Goal: Task Accomplishment & Management: Manage account settings

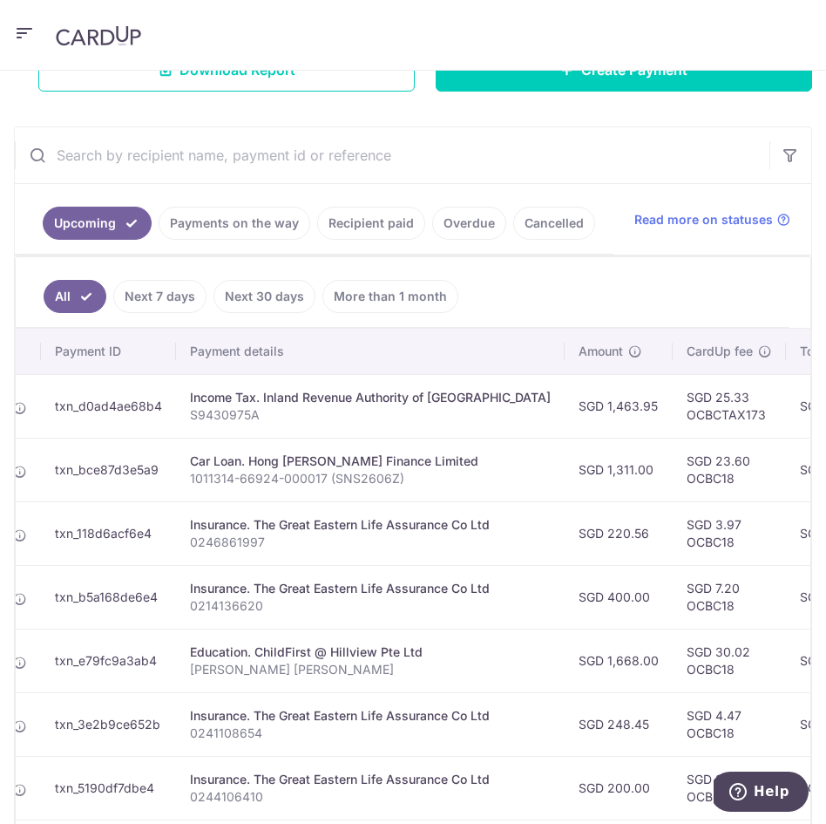
scroll to position [0, 194]
click at [245, 217] on link "Payments on the way" at bounding box center [235, 223] width 152 height 33
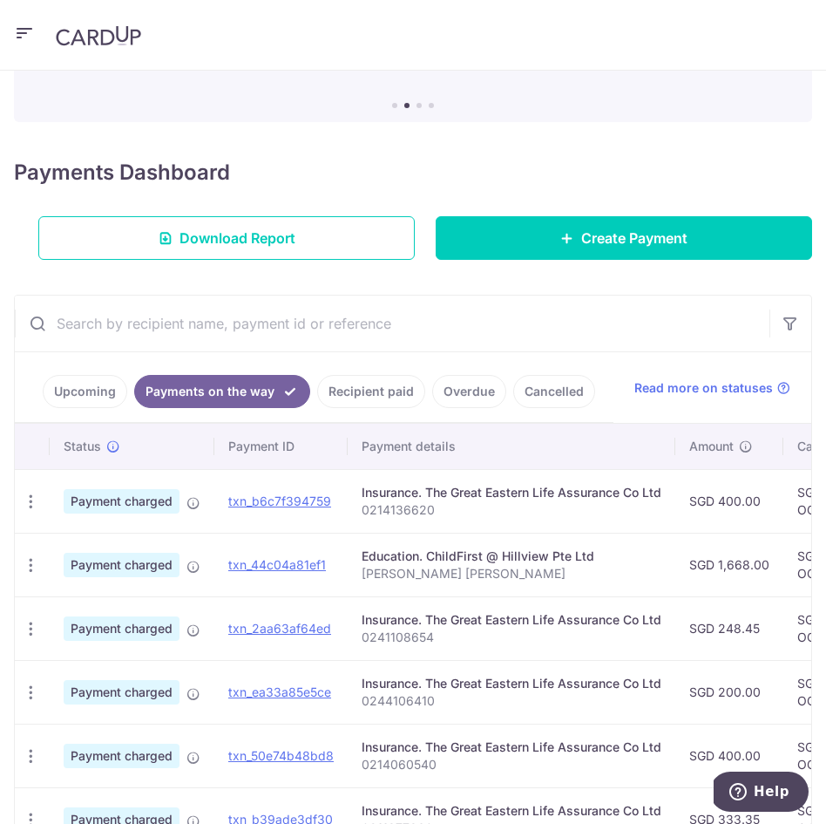
scroll to position [164, 0]
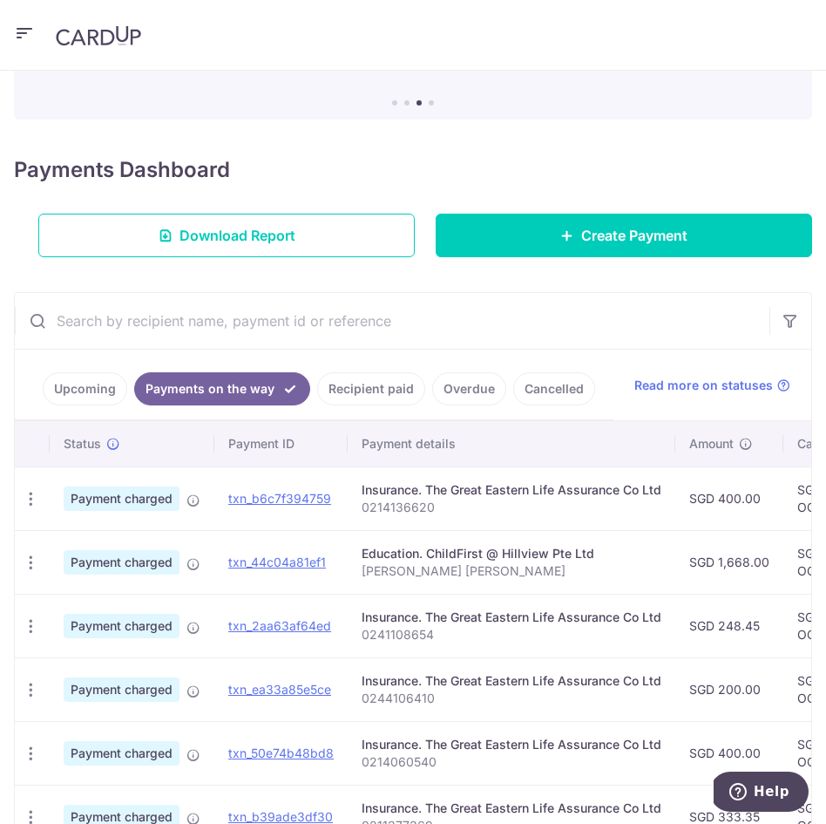
click at [383, 390] on link "Recipient paid" at bounding box center [371, 388] width 108 height 33
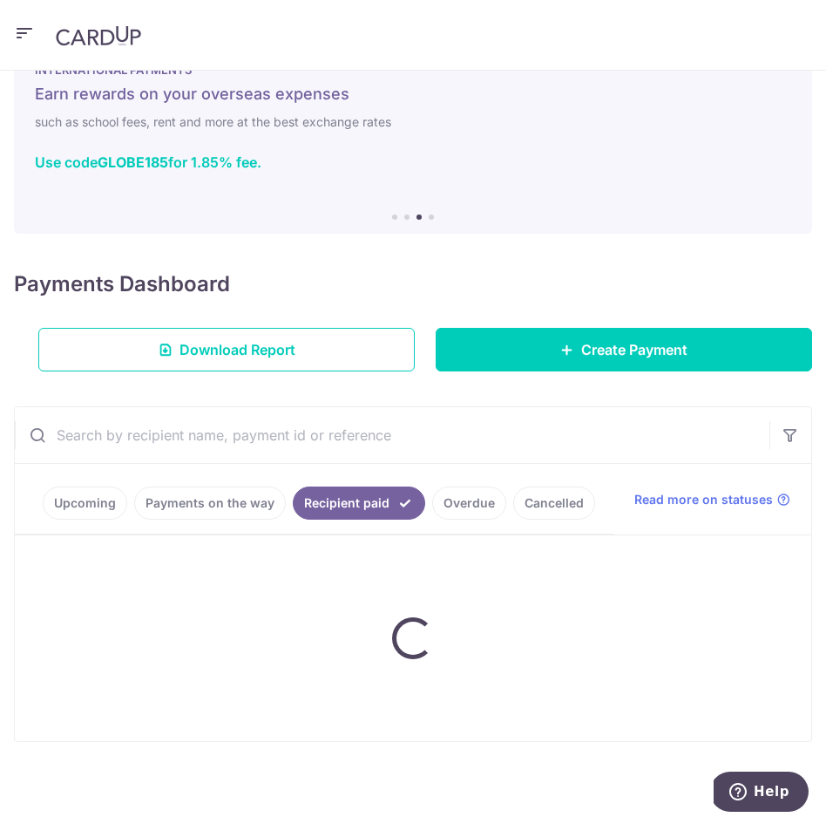
scroll to position [50, 0]
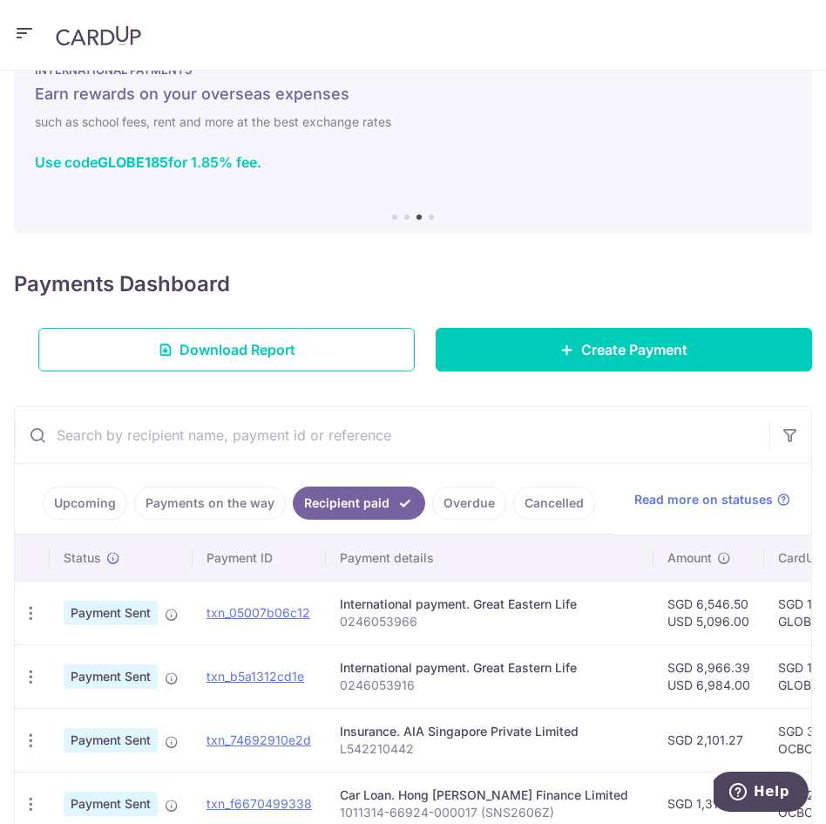
click at [205, 495] on link "Payments on the way" at bounding box center [210, 502] width 152 height 33
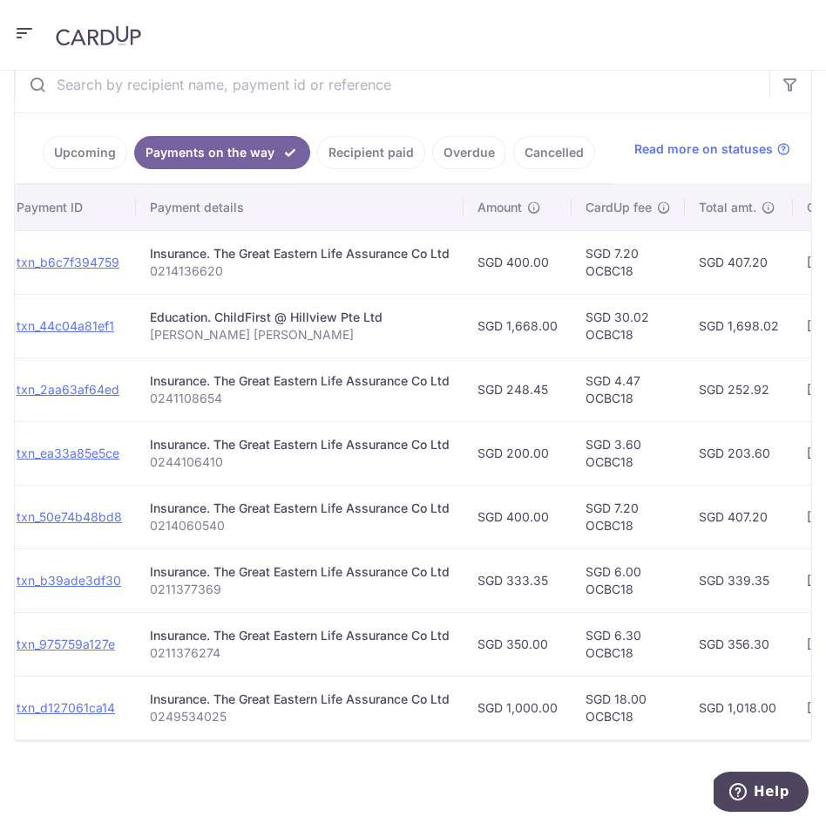
scroll to position [0, 220]
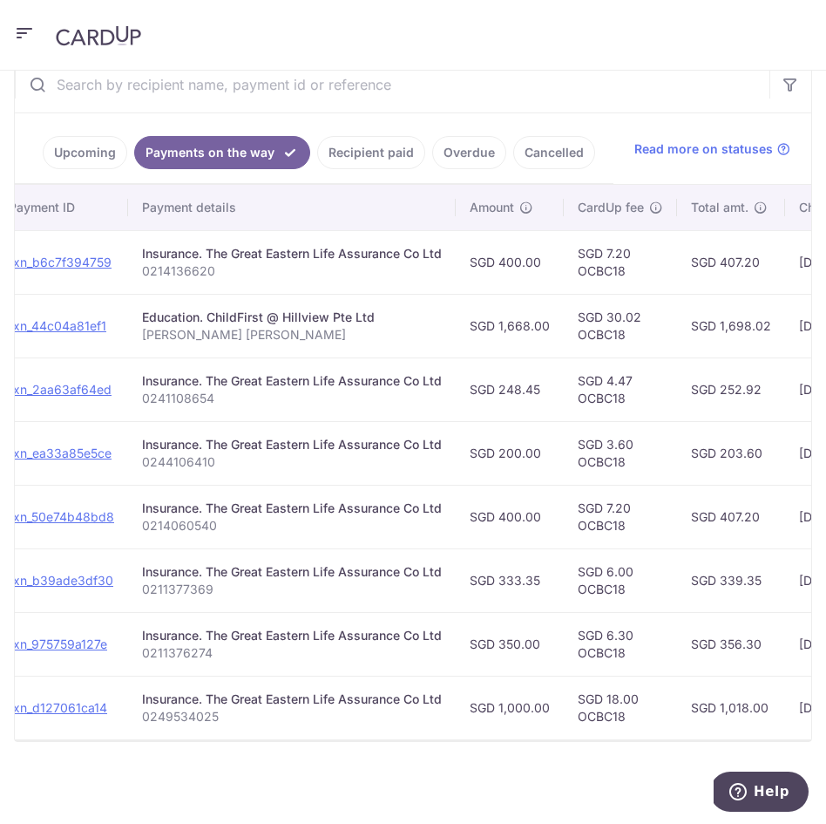
click at [88, 162] on link "Upcoming" at bounding box center [85, 152] width 85 height 33
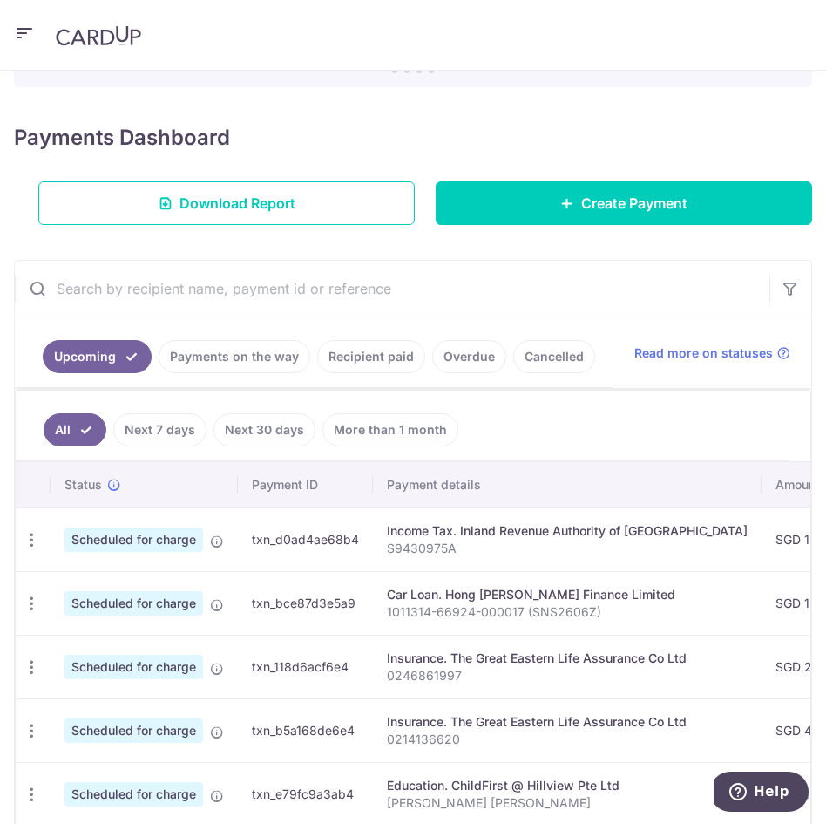
scroll to position [157, 0]
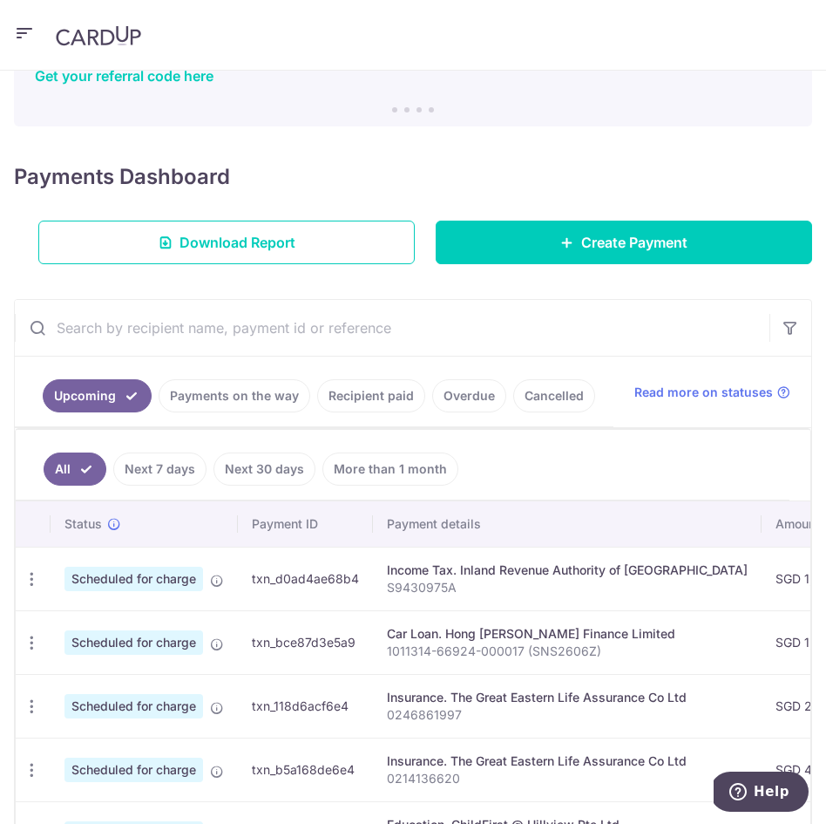
click at [190, 325] on input "text" at bounding box center [392, 328] width 755 height 56
paste input "0246087294"
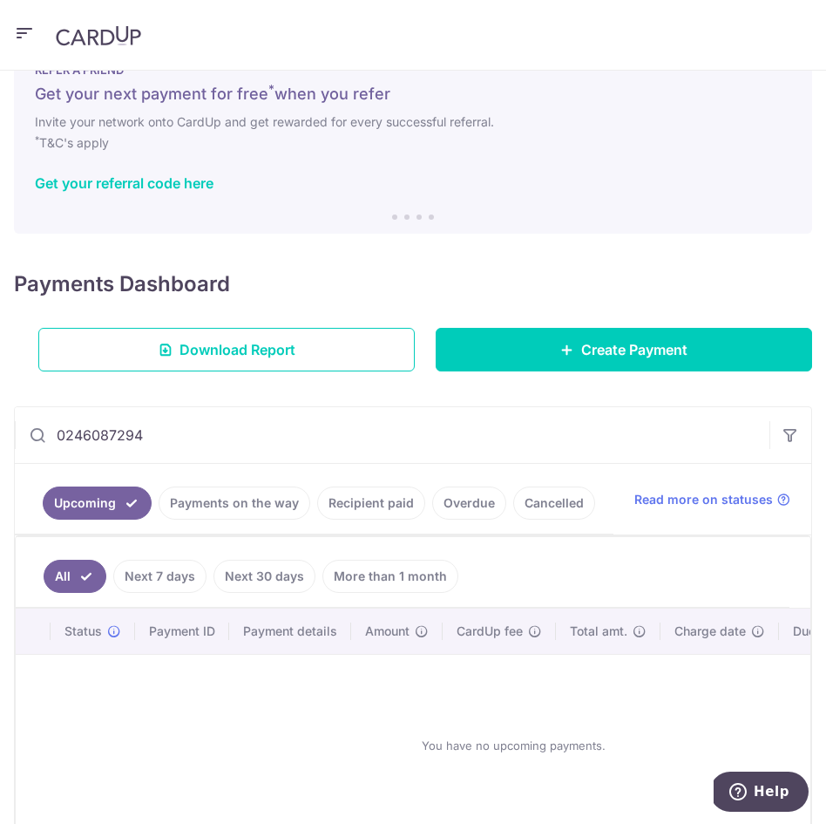
type input "0246087294"
click at [203, 506] on link "Payments on the way" at bounding box center [235, 502] width 152 height 33
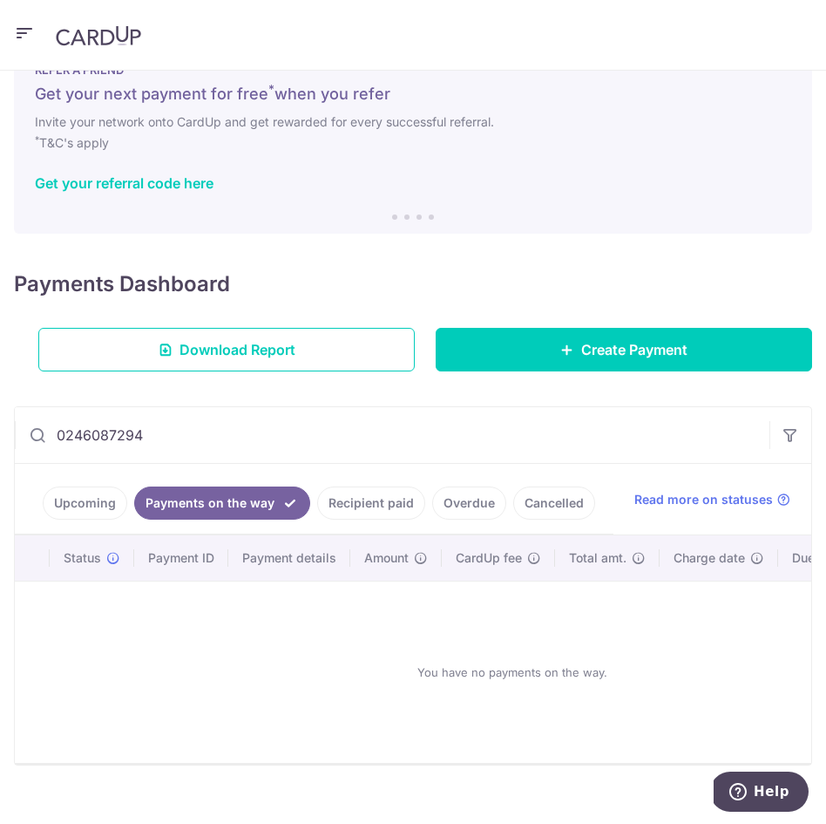
click at [366, 503] on link "Recipient paid" at bounding box center [371, 502] width 108 height 33
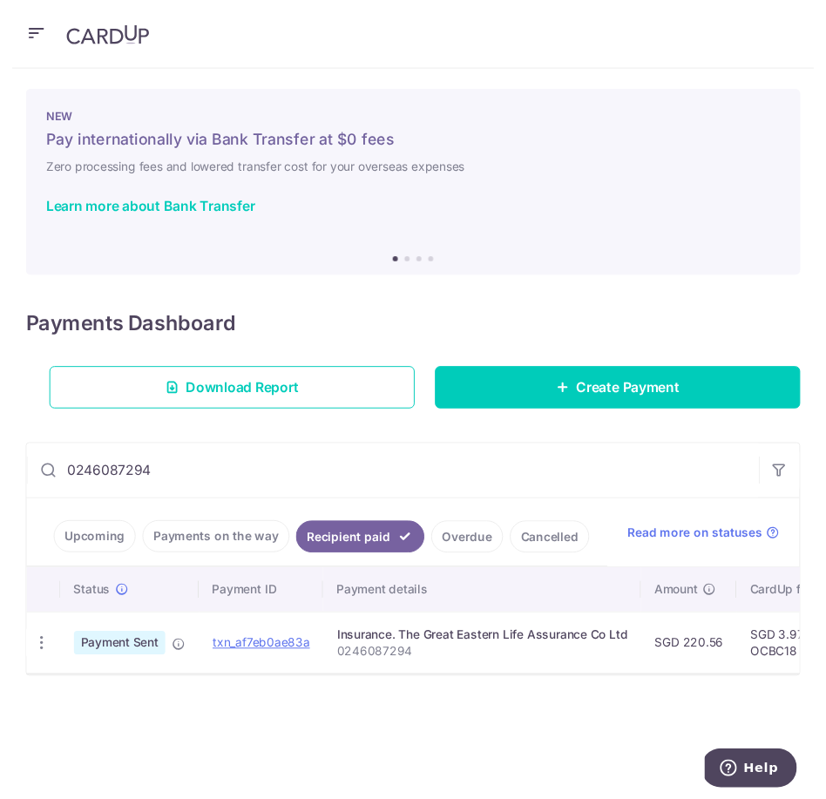
scroll to position [0, 0]
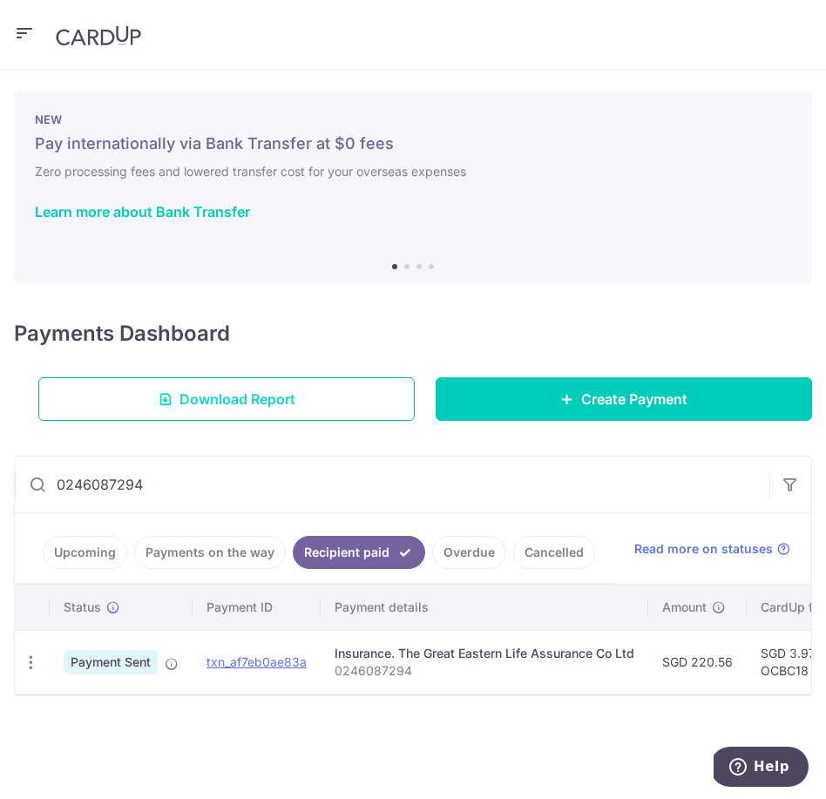
click at [299, 391] on link "Download Report" at bounding box center [226, 399] width 377 height 44
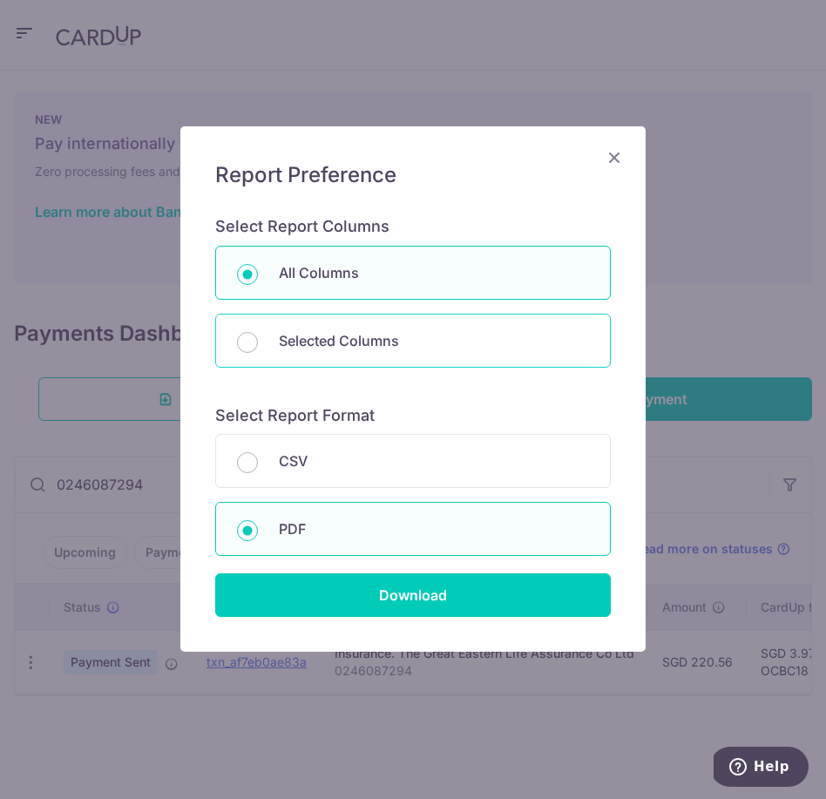
click at [329, 341] on p "Selected Columns" at bounding box center [434, 340] width 310 height 21
click at [258, 341] on input "Selected Columns" at bounding box center [247, 342] width 21 height 21
radio input "false"
radio input "true"
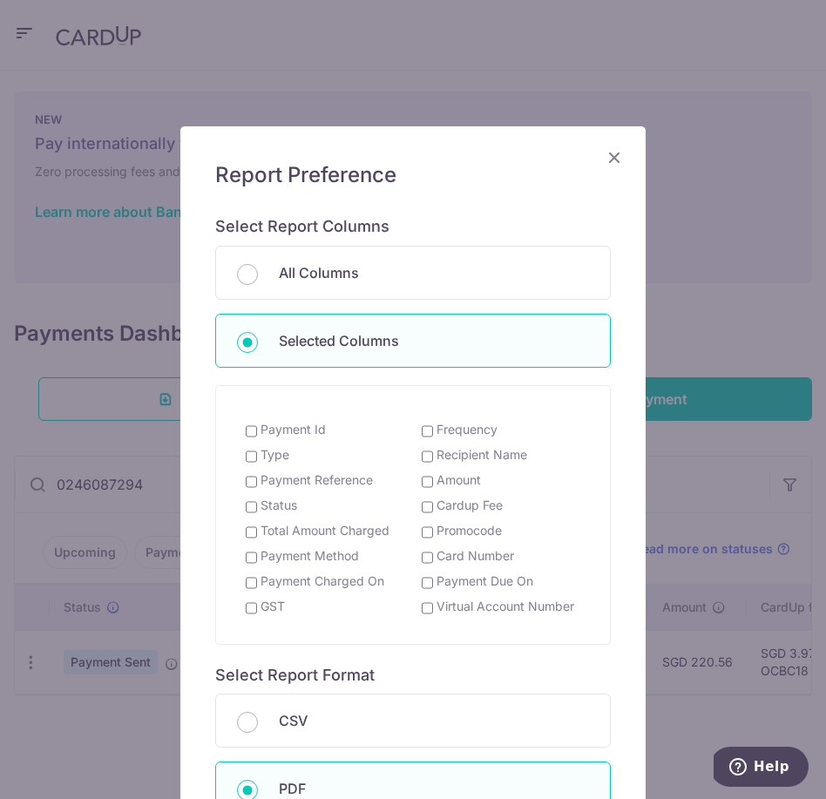
click at [430, 500] on input "Cardup Fee" at bounding box center [427, 507] width 11 height 14
checkbox input "true"
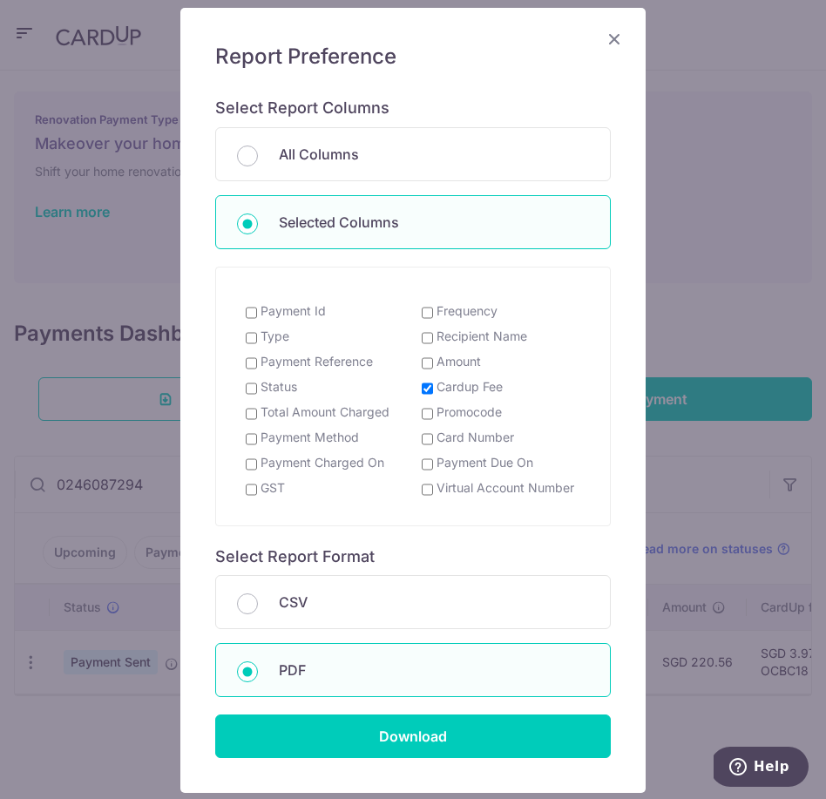
scroll to position [113, 0]
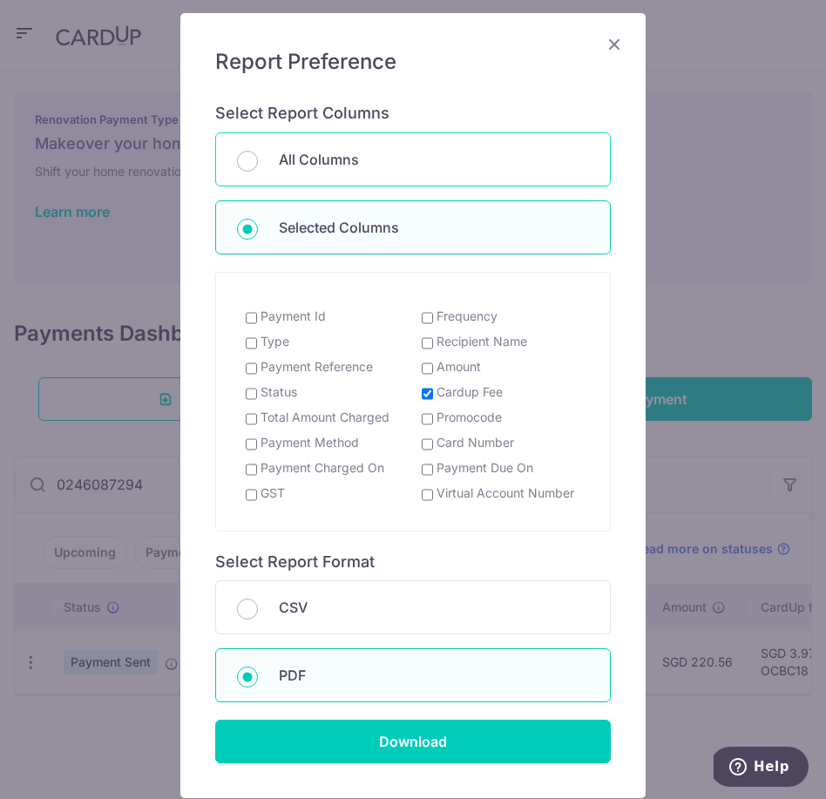
click at [322, 173] on div "All Columns" at bounding box center [413, 159] width 396 height 54
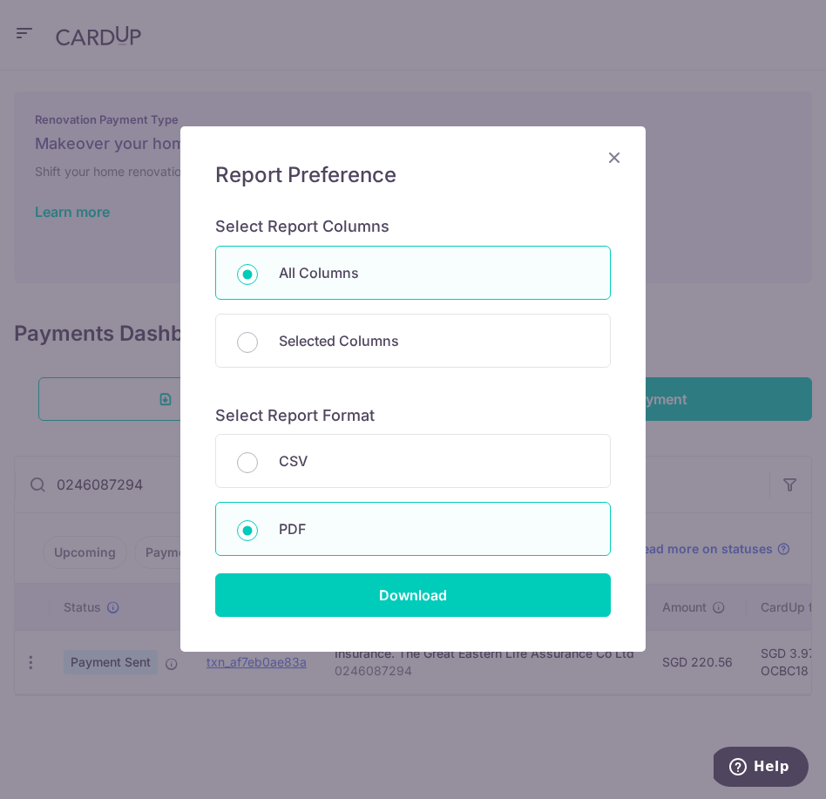
scroll to position [0, 0]
click at [277, 348] on div "Selected Columns" at bounding box center [413, 341] width 396 height 54
radio input "false"
radio input "true"
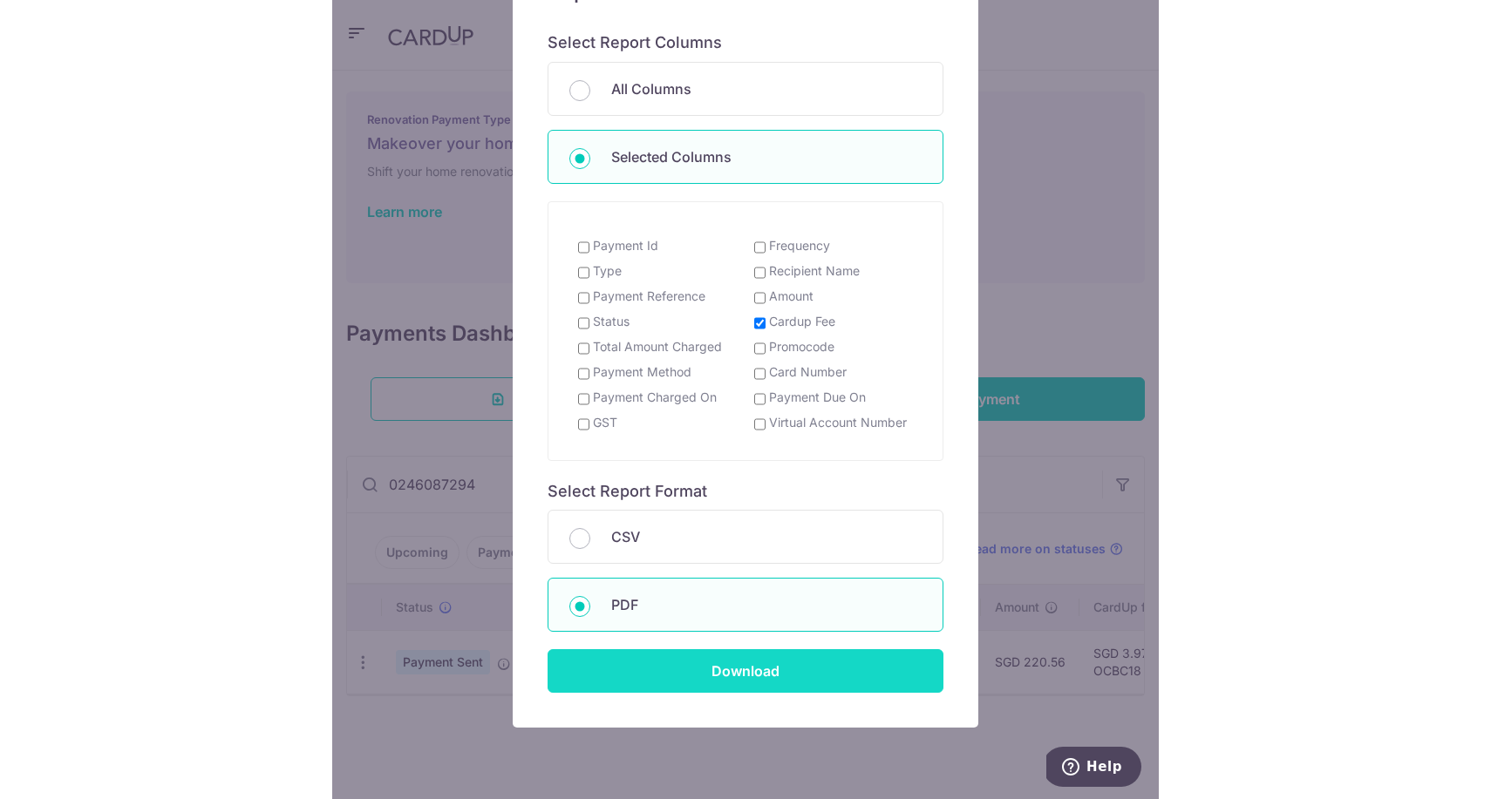
scroll to position [187, 0]
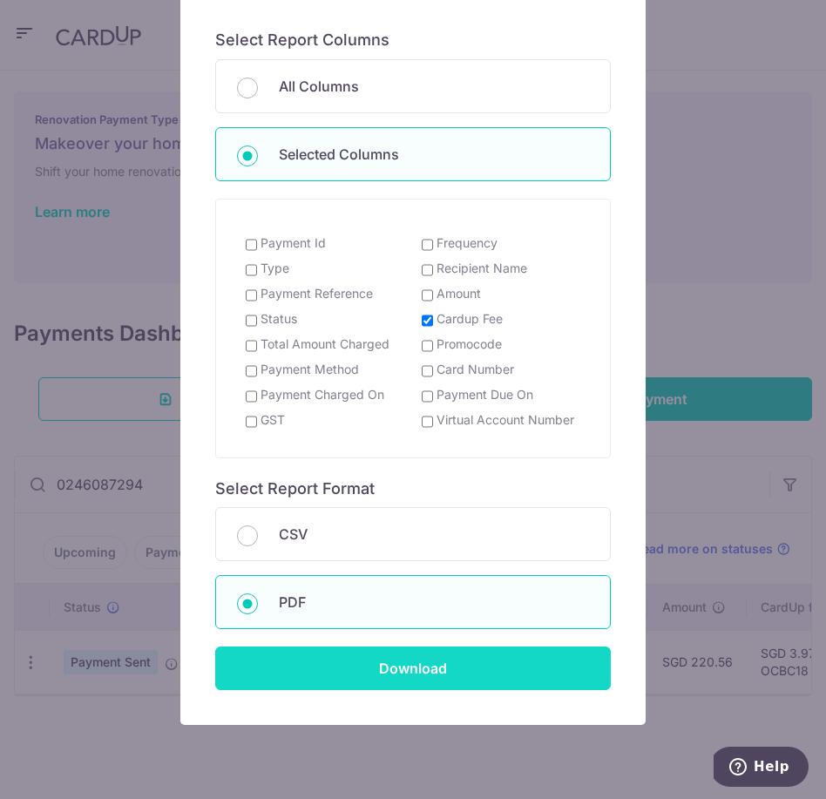
click at [390, 647] on input "Download" at bounding box center [413, 669] width 396 height 44
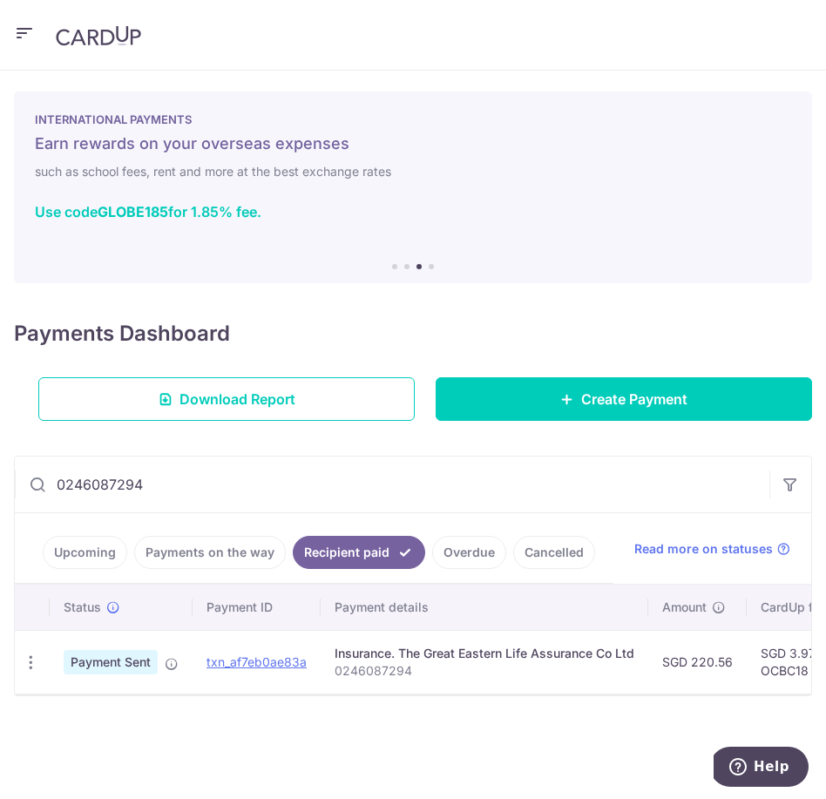
click at [80, 547] on link "Upcoming" at bounding box center [85, 552] width 85 height 33
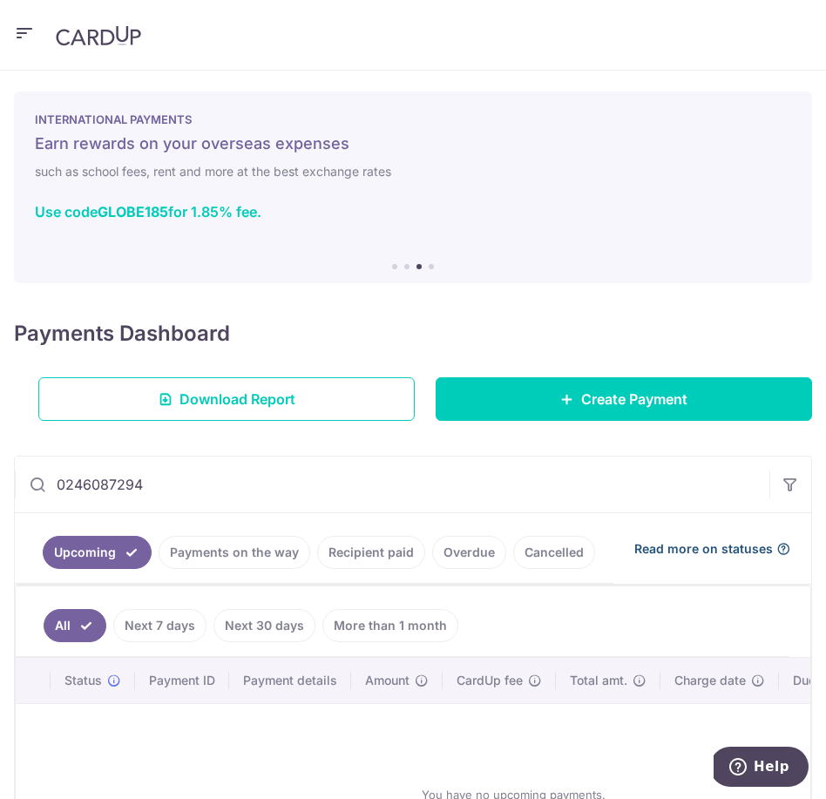
click at [747, 547] on span "Read more on statuses" at bounding box center [704, 548] width 139 height 17
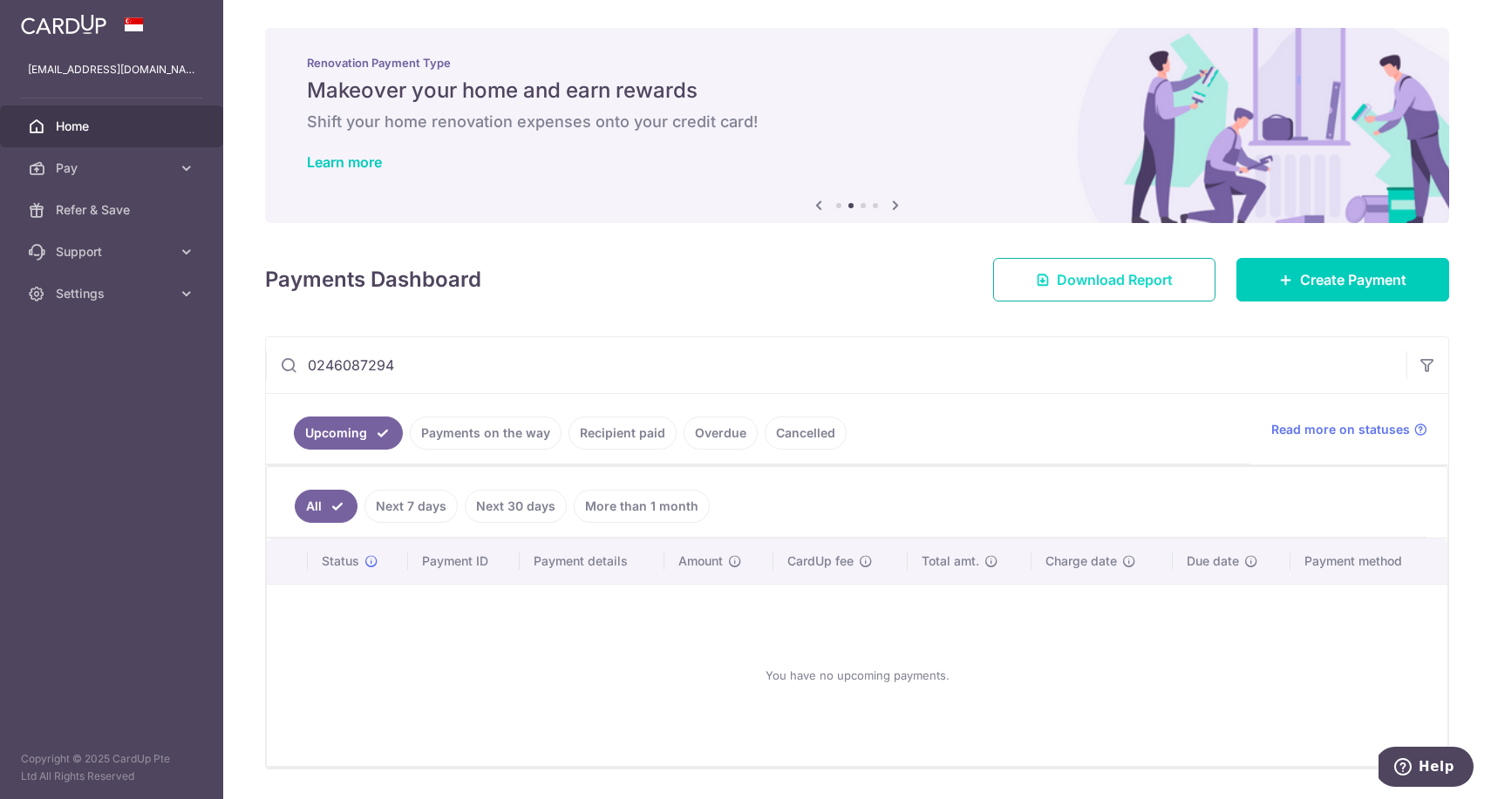
click at [825, 280] on span "Download Report" at bounding box center [1114, 279] width 116 height 21
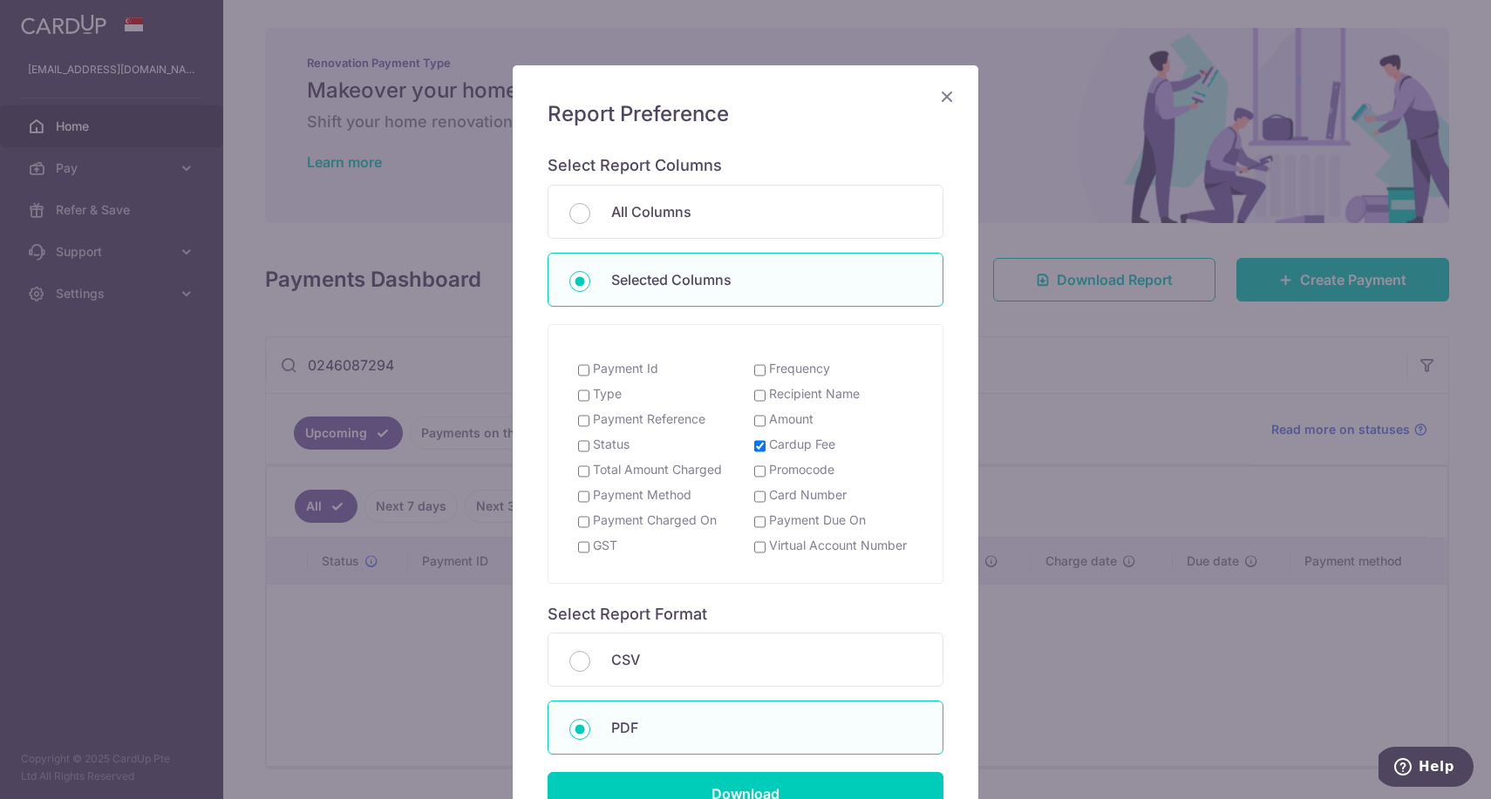
scroll to position [66, 0]
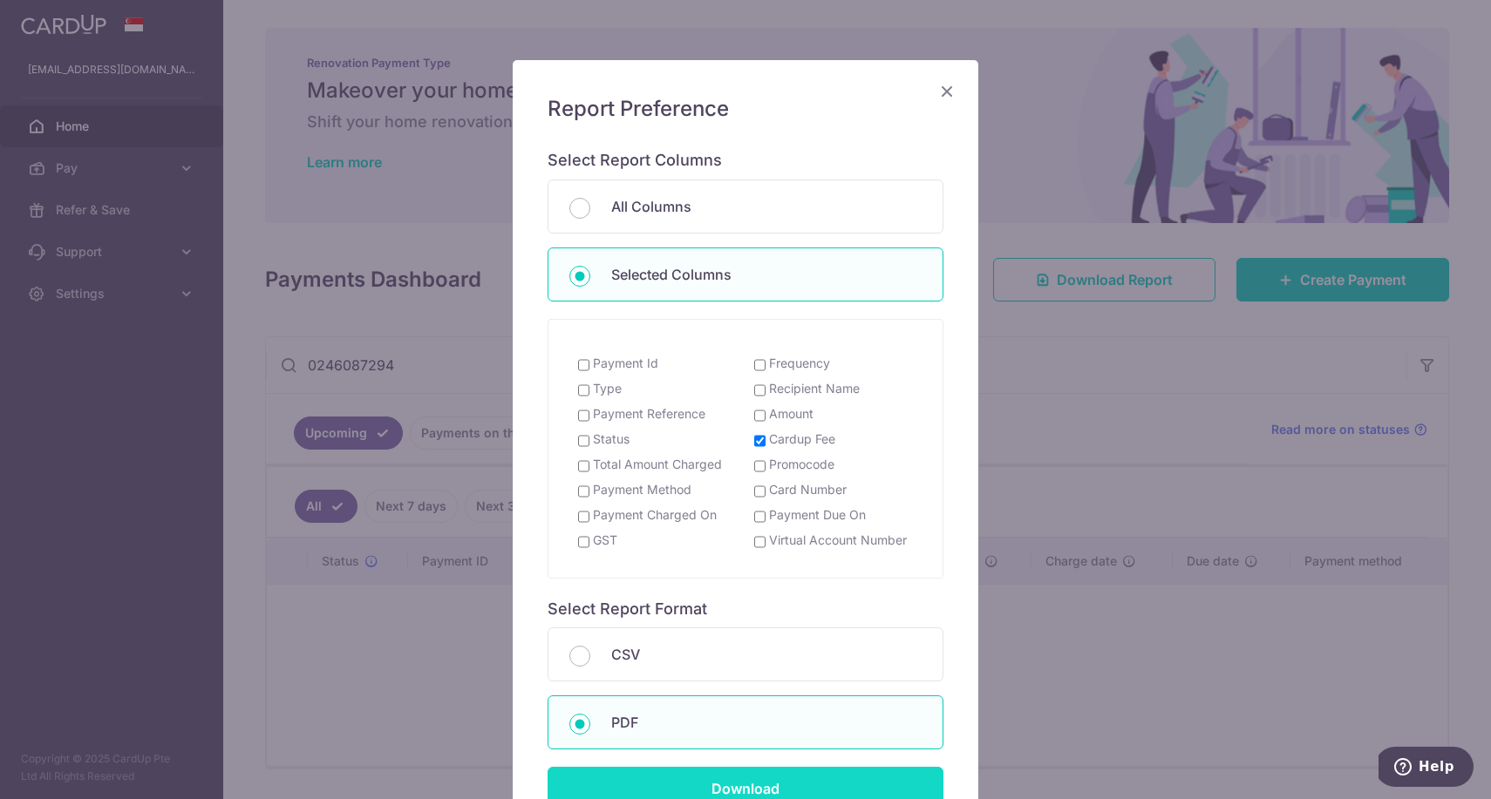
click at [786, 767] on input "Download" at bounding box center [745, 789] width 396 height 44
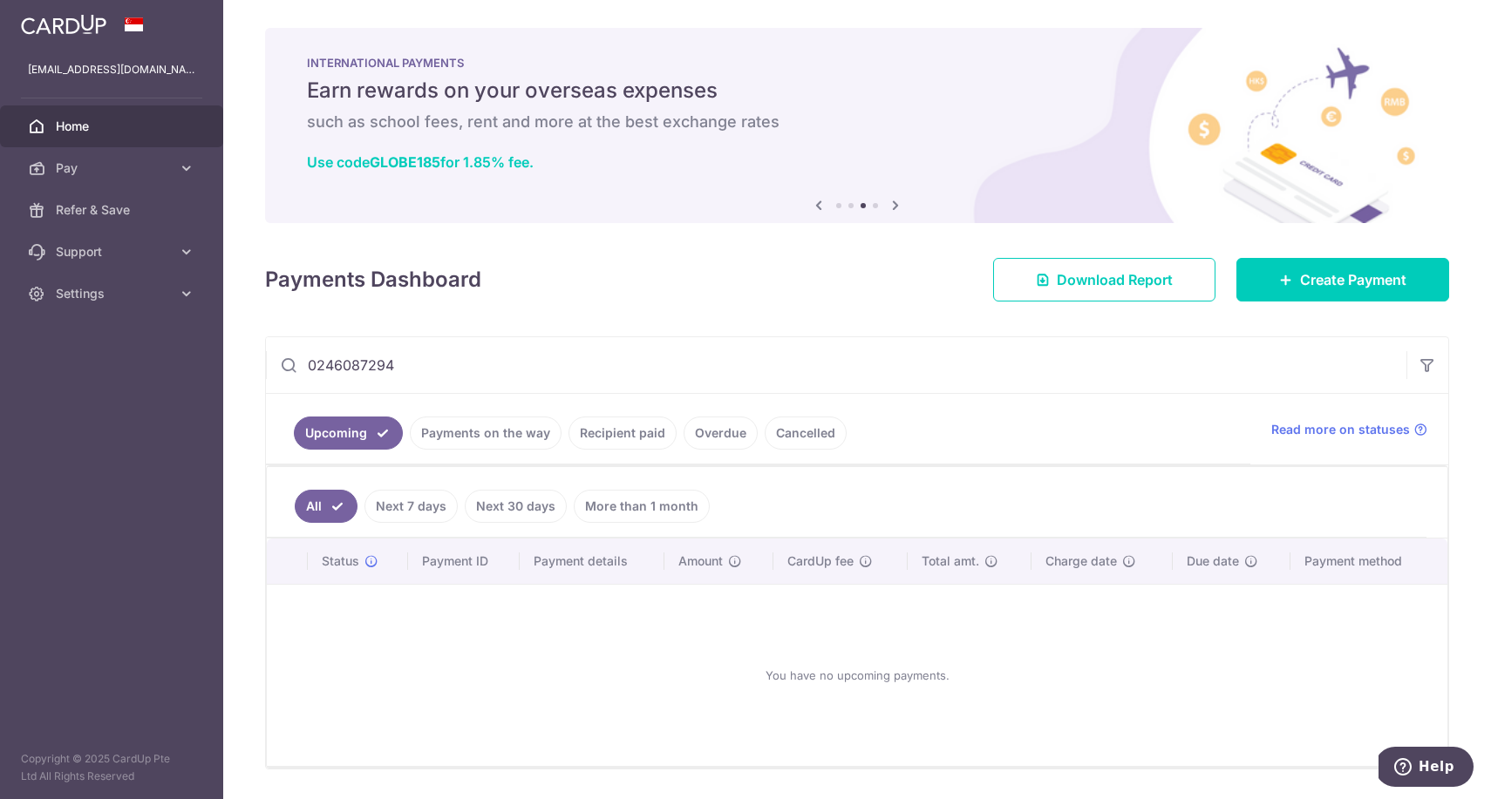
click at [628, 426] on link "Recipient paid" at bounding box center [622, 433] width 108 height 33
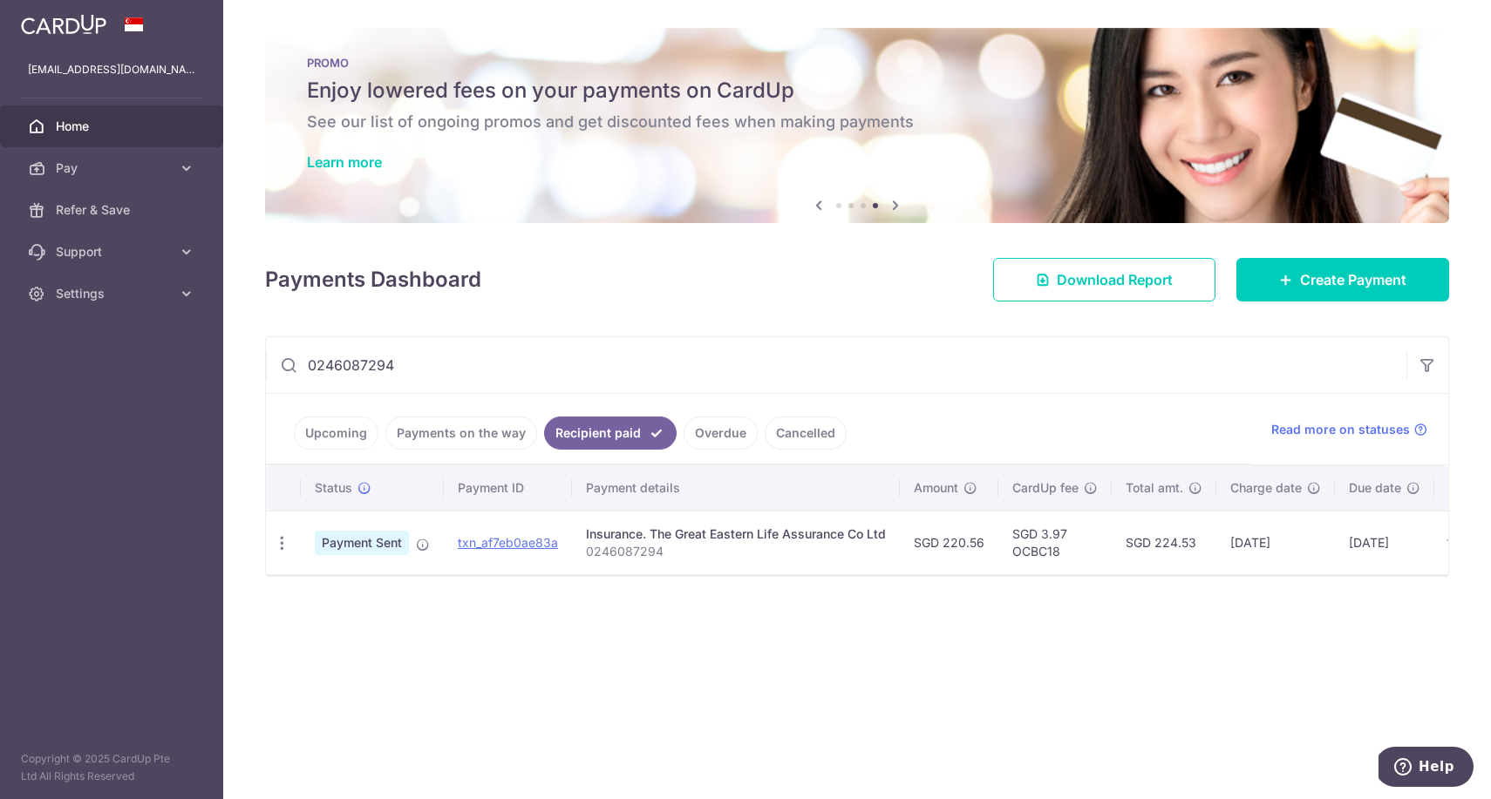
click at [825, 367] on input "0246087294" at bounding box center [836, 365] width 1140 height 56
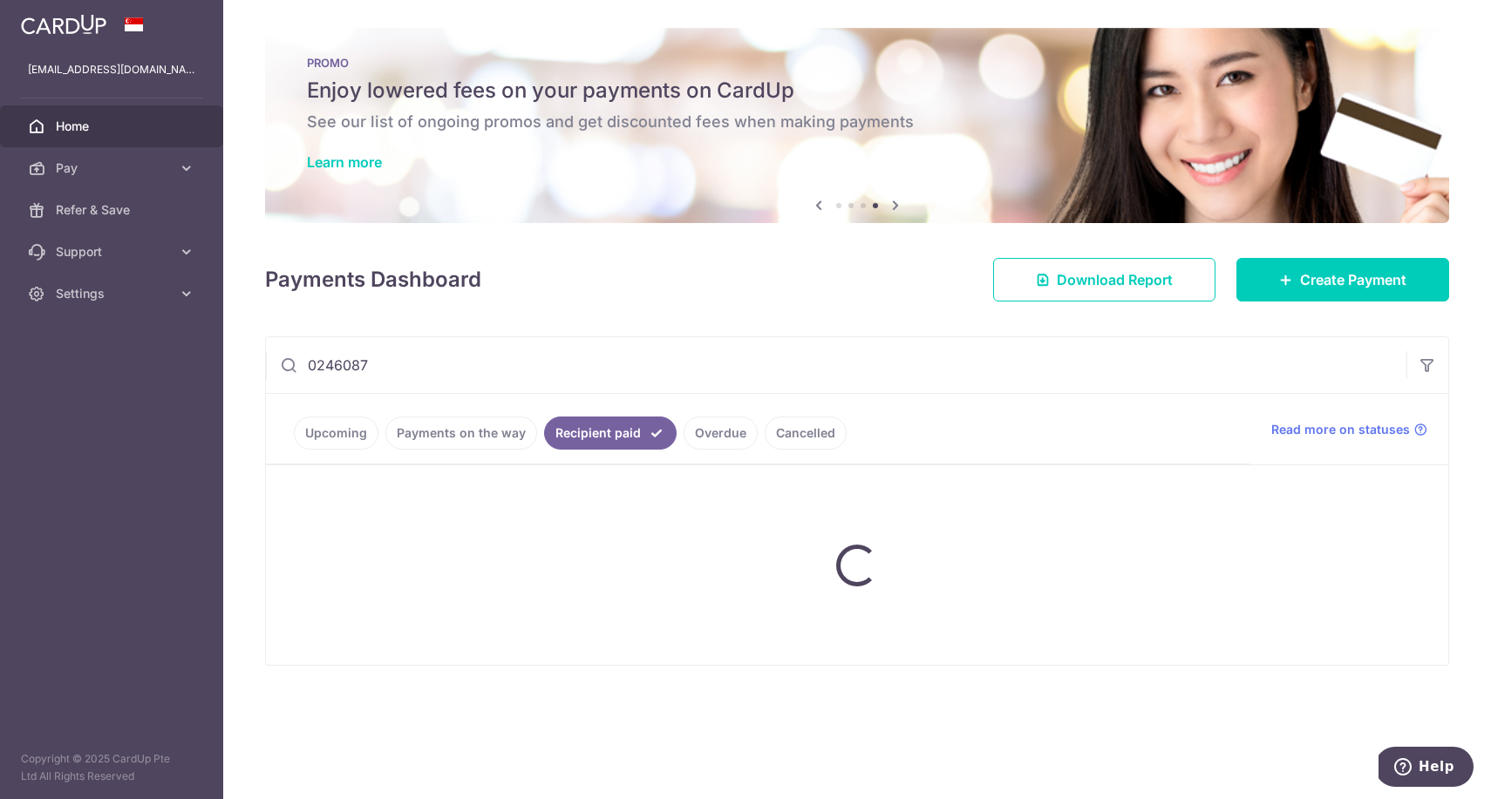
drag, startPoint x: 1236, startPoint y: 373, endPoint x: 367, endPoint y: 373, distance: 869.0
click at [367, 373] on input "0246087" at bounding box center [836, 365] width 1140 height 56
type input "0"
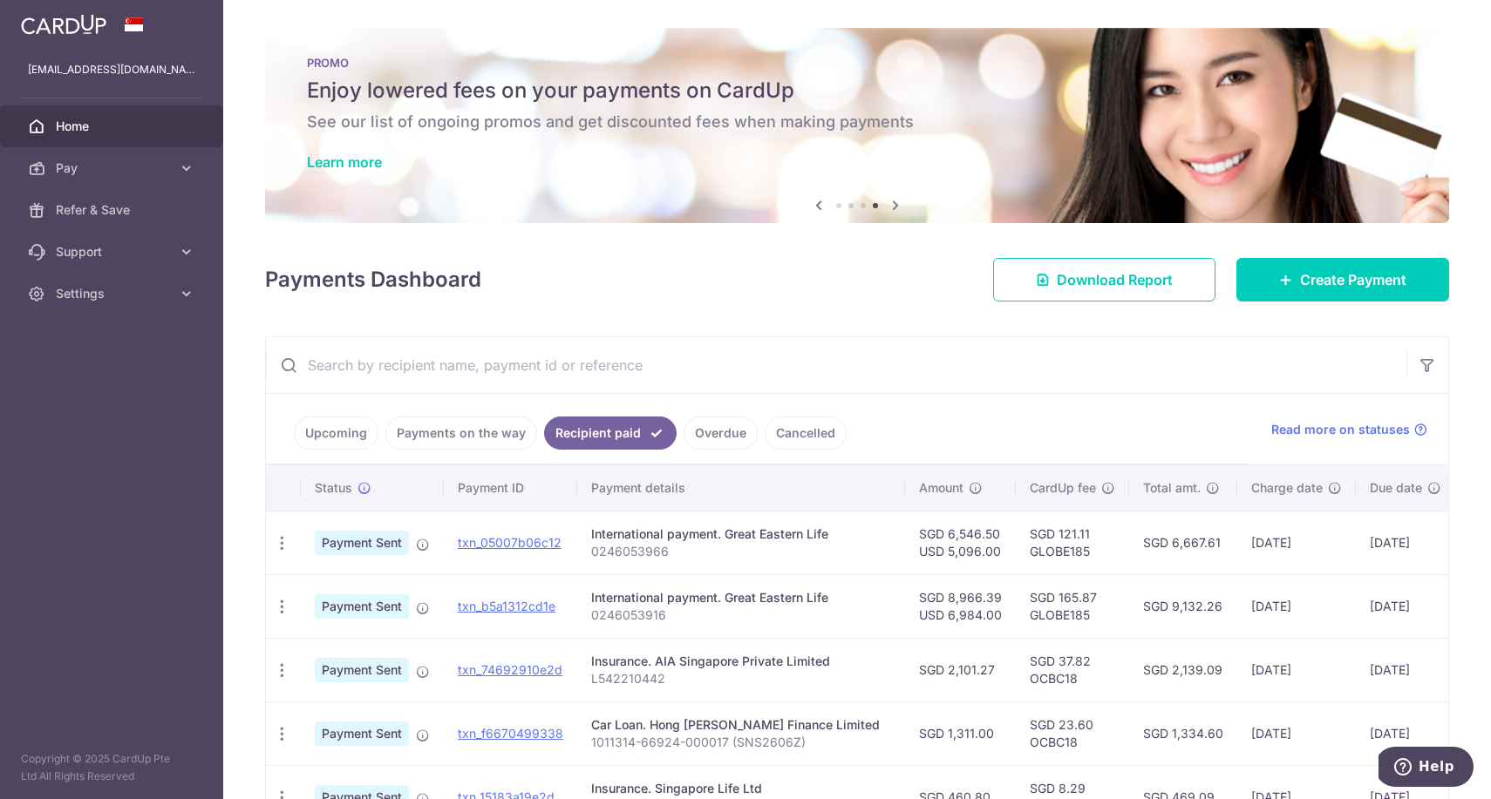
click at [825, 431] on ul "Upcoming Payments on the way Recipient paid Overdue Cancelled" at bounding box center [758, 429] width 984 height 71
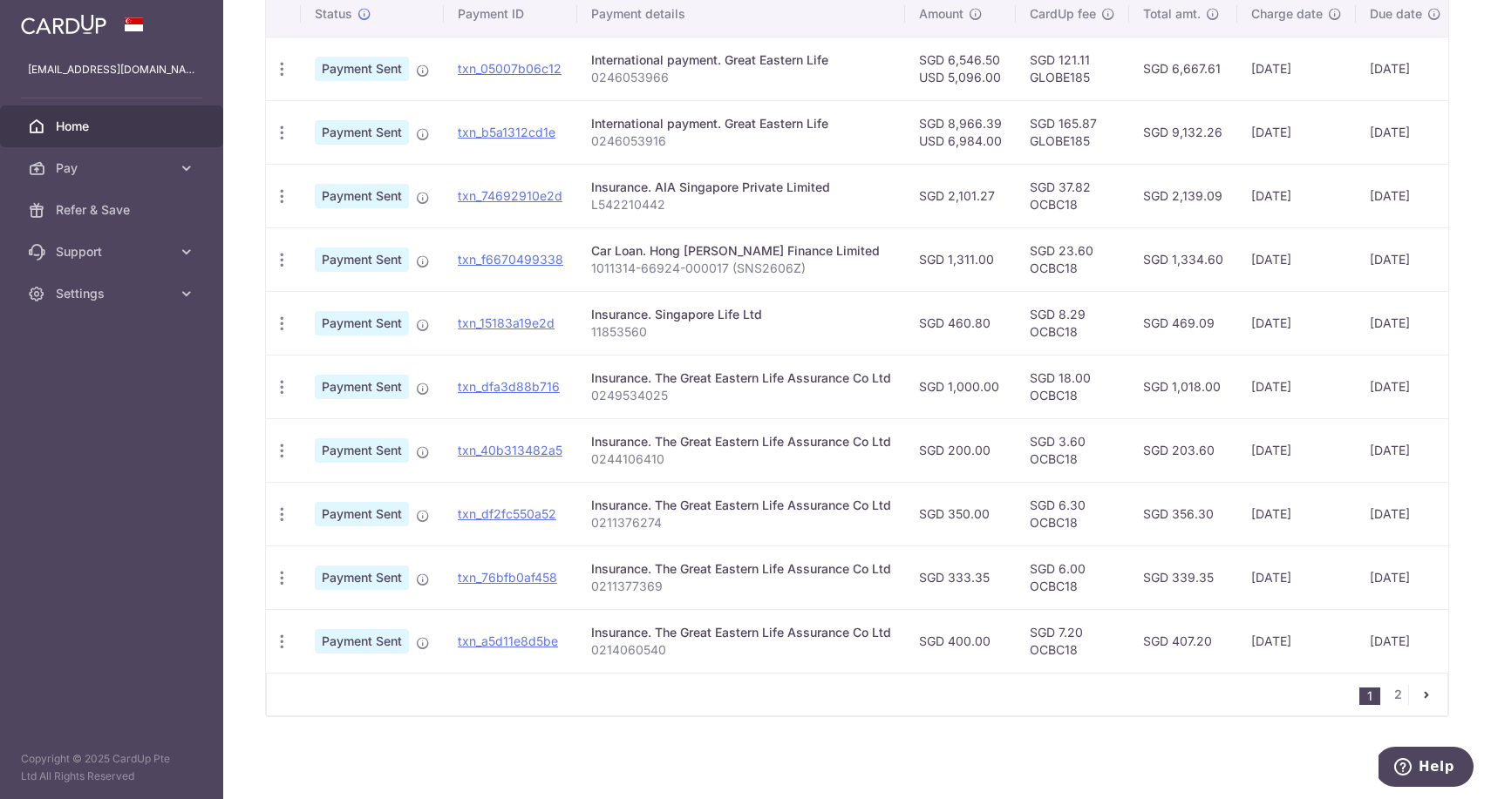
scroll to position [474, 0]
click at [825, 697] on link "2" at bounding box center [1397, 694] width 21 height 21
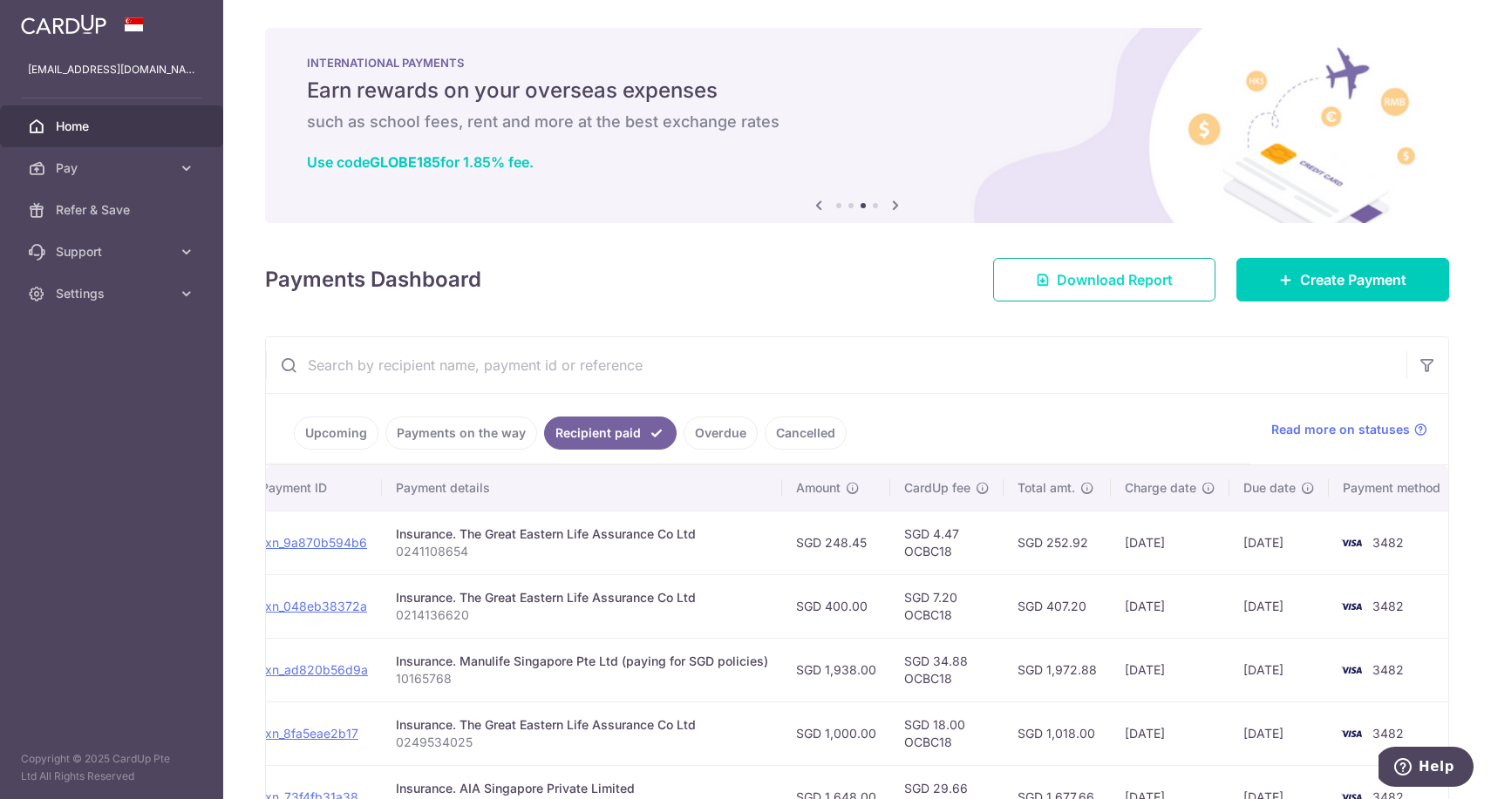
scroll to position [0, 0]
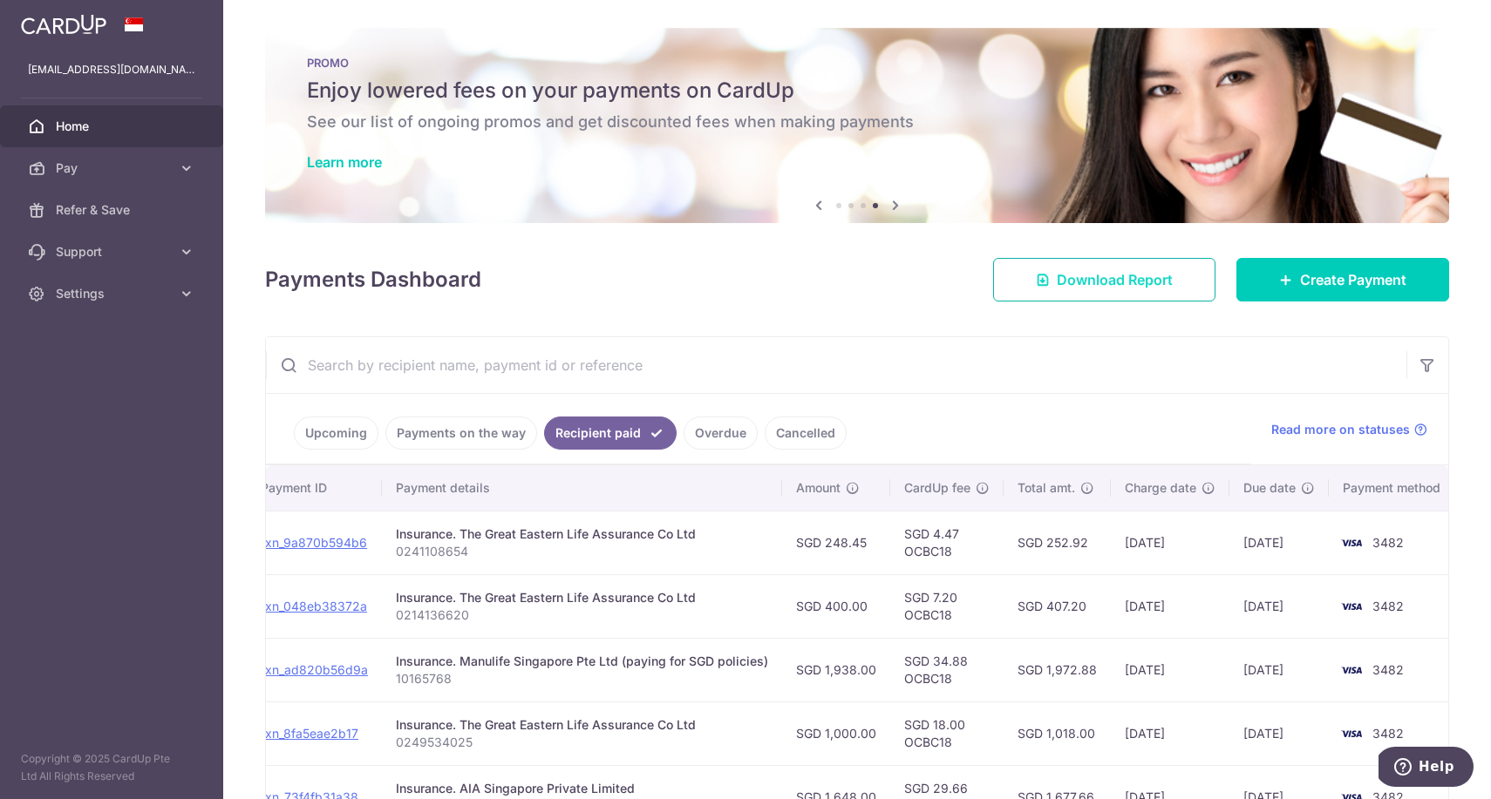
click at [825, 282] on span "Download Report" at bounding box center [1114, 279] width 116 height 21
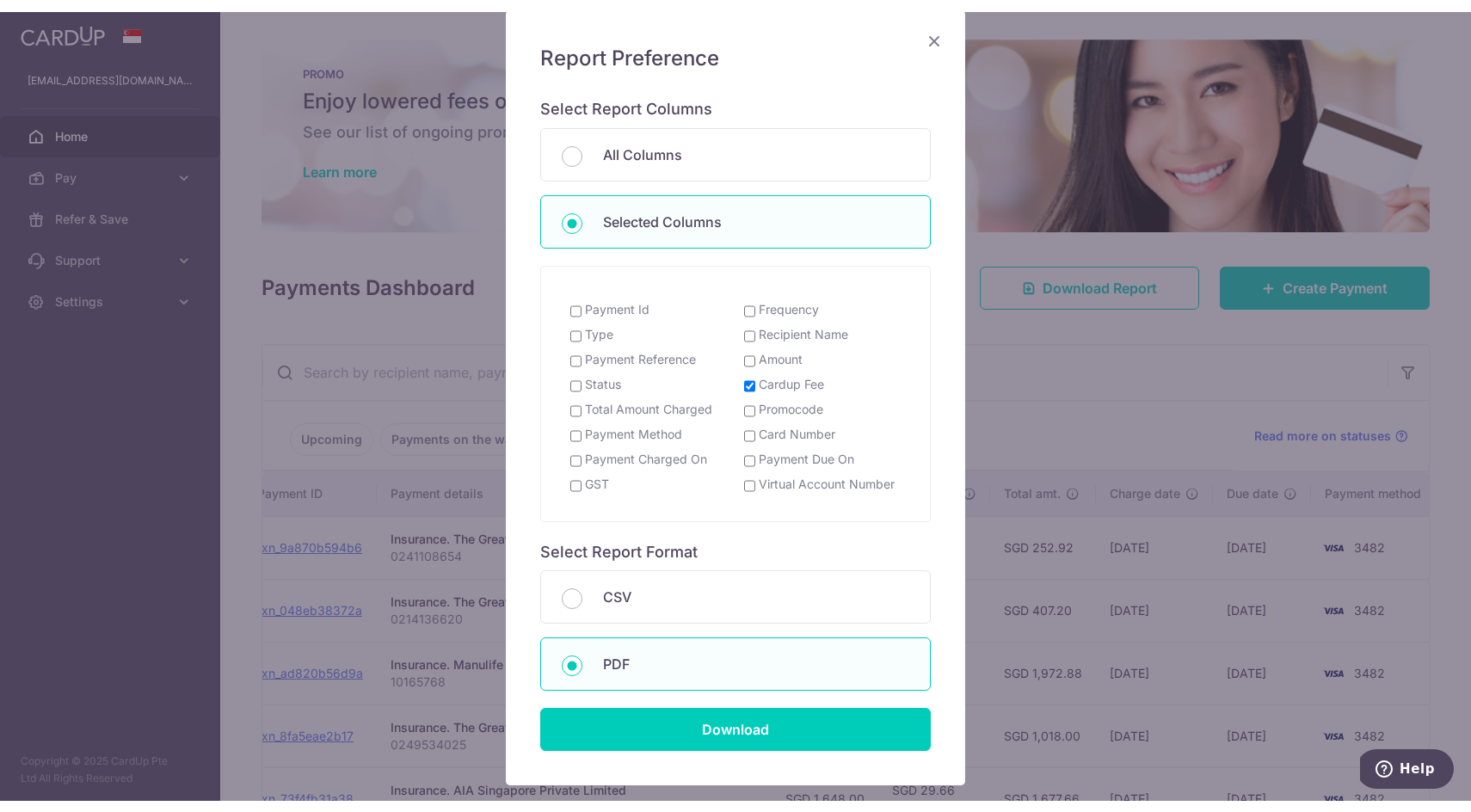
scroll to position [127, 0]
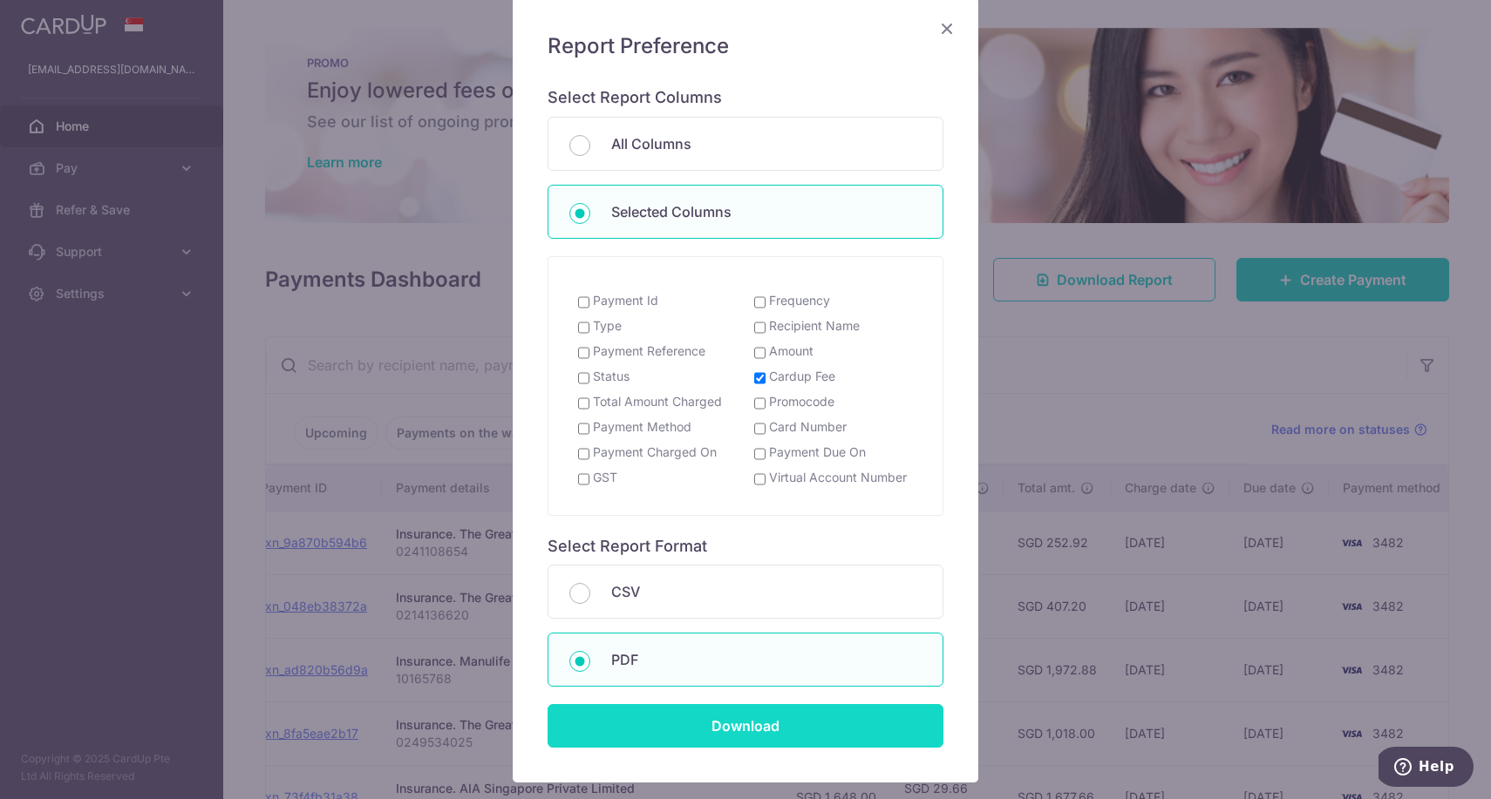
click at [676, 705] on input "Download" at bounding box center [745, 726] width 396 height 44
